Goal: Check status: Check status

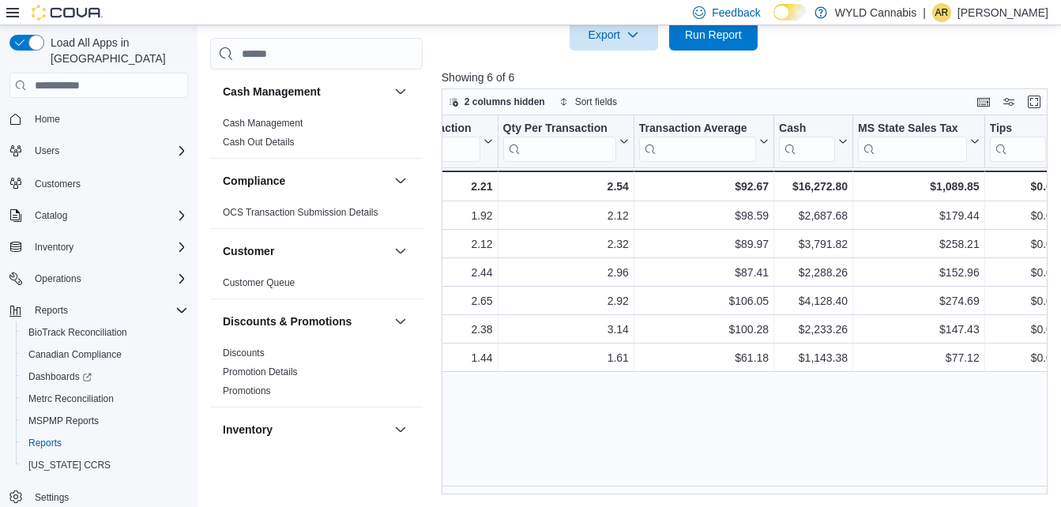
scroll to position [0, 1331]
